Goal: Information Seeking & Learning: Learn about a topic

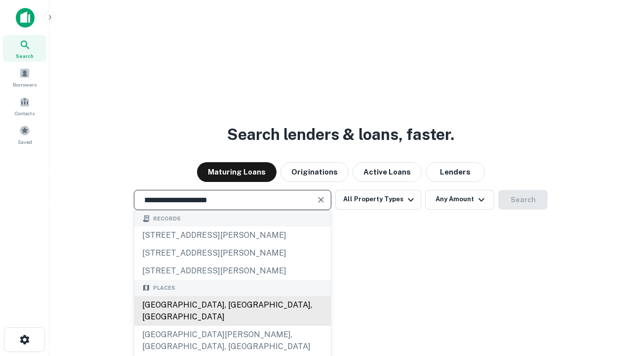
click at [232, 326] on div "[GEOGRAPHIC_DATA], [GEOGRAPHIC_DATA], [GEOGRAPHIC_DATA]" at bounding box center [232, 311] width 197 height 30
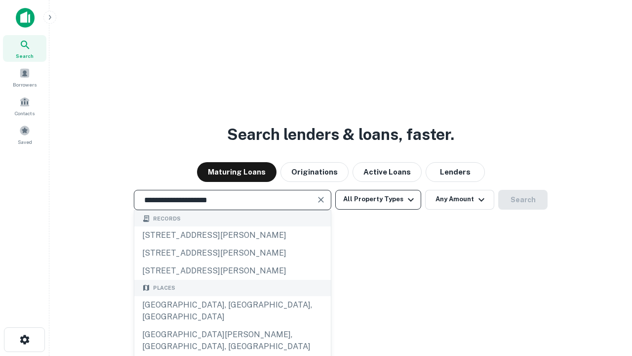
click at [379, 199] on button "All Property Types" at bounding box center [379, 200] width 86 height 20
type input "**********"
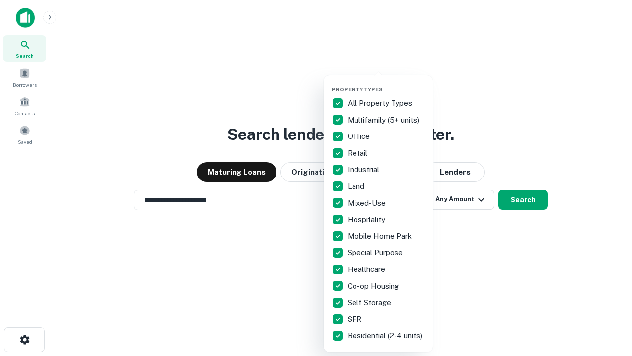
click at [386, 83] on button "button" at bounding box center [386, 83] width 109 height 0
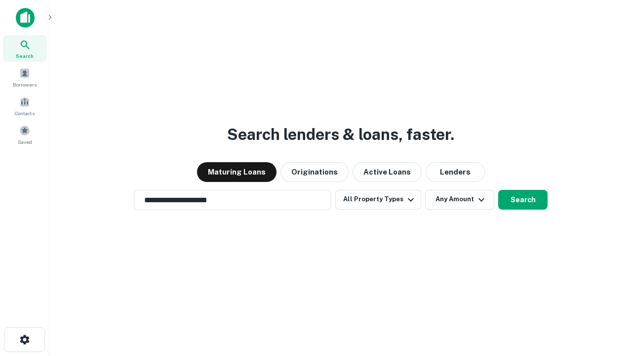
scroll to position [15, 0]
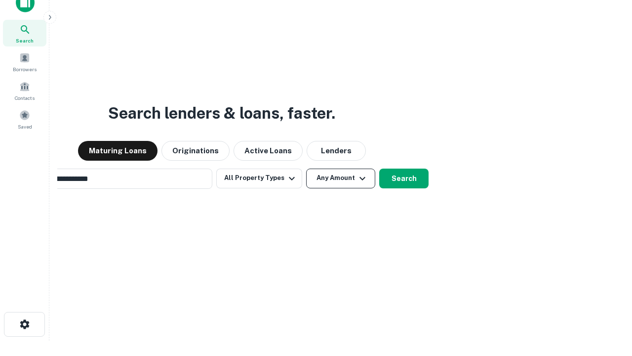
click at [306, 169] on button "Any Amount" at bounding box center [340, 179] width 69 height 20
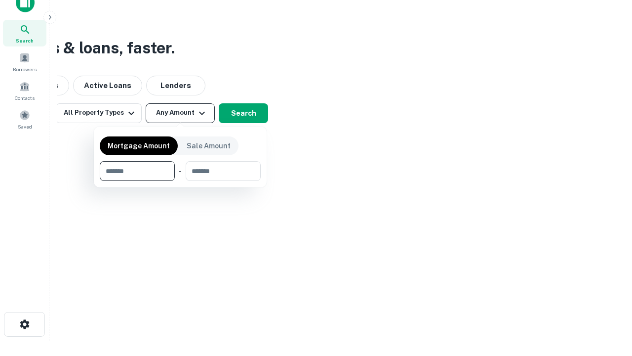
scroll to position [16, 0]
type input "*******"
click at [180, 181] on button "button" at bounding box center [180, 181] width 161 height 0
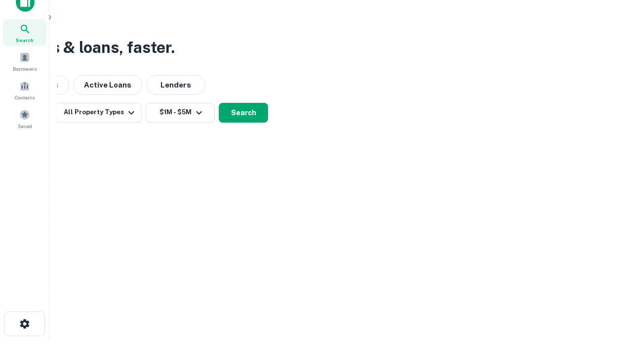
scroll to position [6, 182]
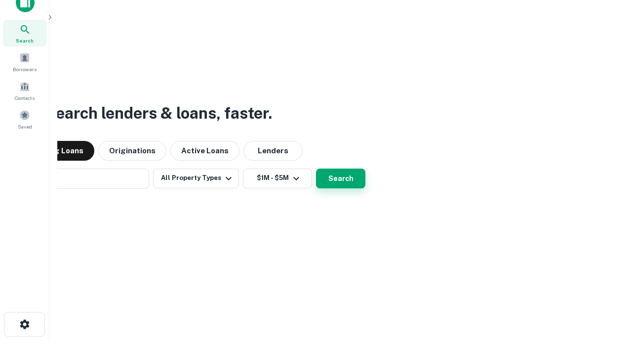
click at [316, 169] on button "Search" at bounding box center [340, 179] width 49 height 20
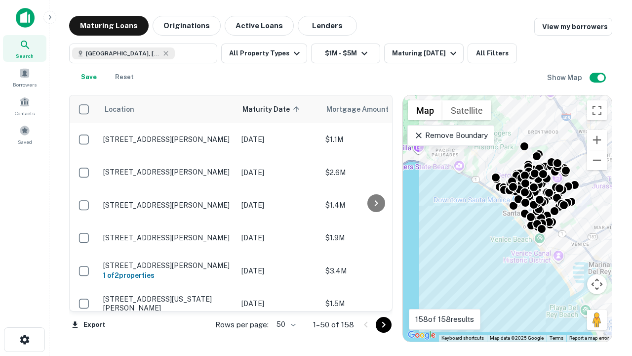
click at [285, 324] on body "Search Borrowers Contacts Saved Maturing Loans Originations Active Loans Lender…" at bounding box center [316, 178] width 632 height 356
click at [285, 299] on li "25" at bounding box center [285, 300] width 29 height 18
